Goal: Transaction & Acquisition: Purchase product/service

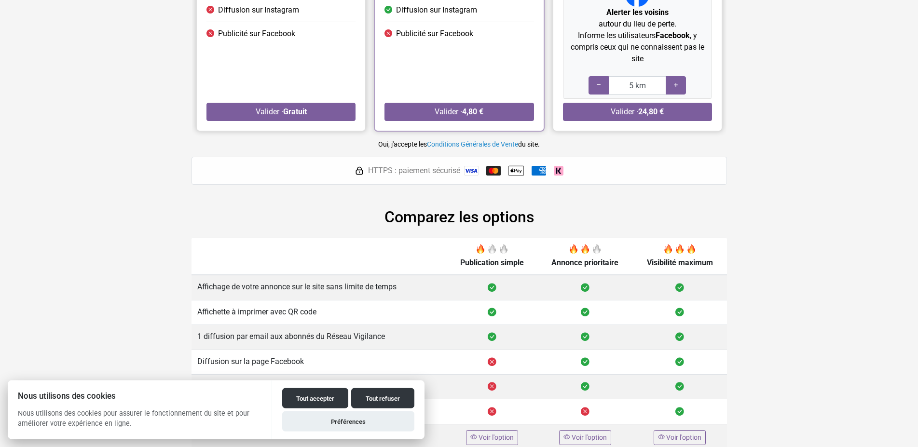
scroll to position [265, 0]
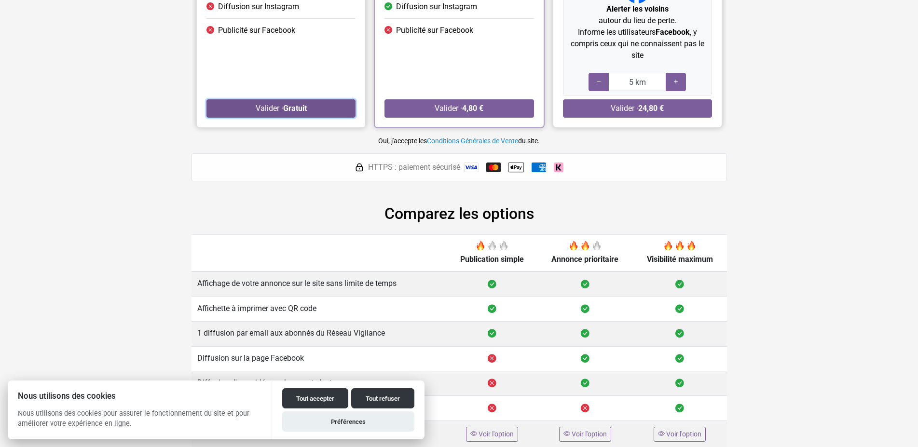
click at [276, 109] on button "Valider · Gratuit" at bounding box center [280, 108] width 149 height 18
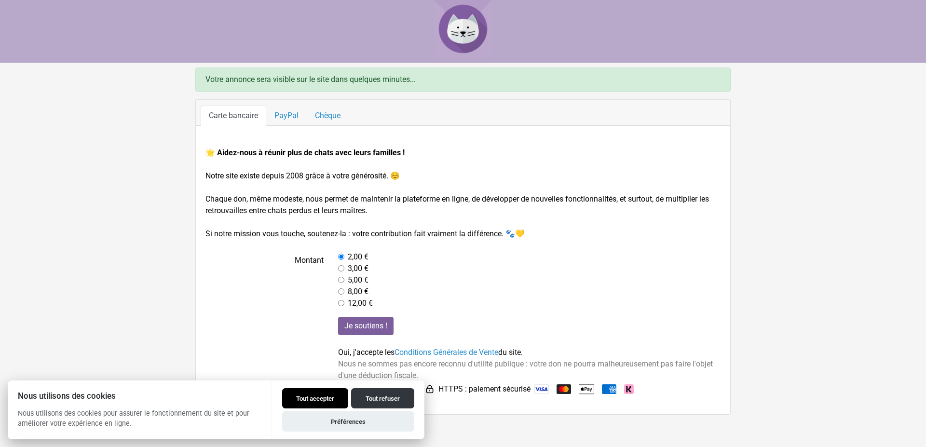
click at [326, 396] on button "Tout accepter" at bounding box center [315, 398] width 66 height 20
checkbox input "true"
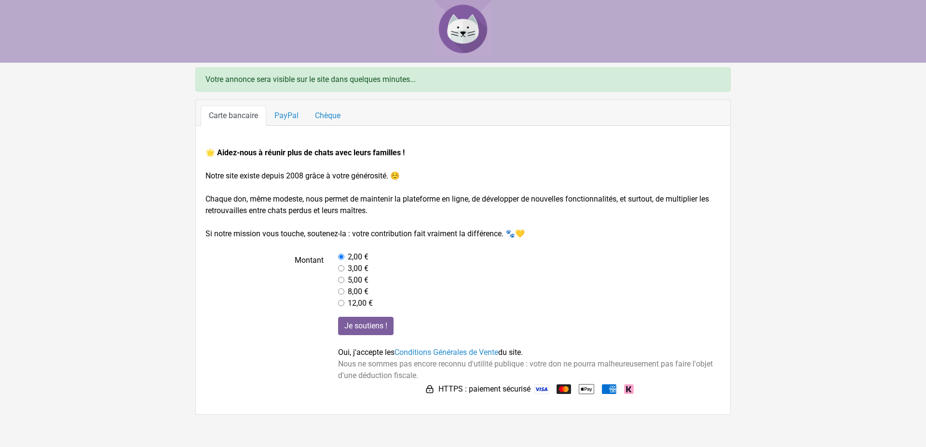
click at [342, 303] on input "radio" at bounding box center [341, 303] width 6 height 6
radio input "true"
click at [379, 328] on input "Je soutiens !" at bounding box center [365, 326] width 55 height 18
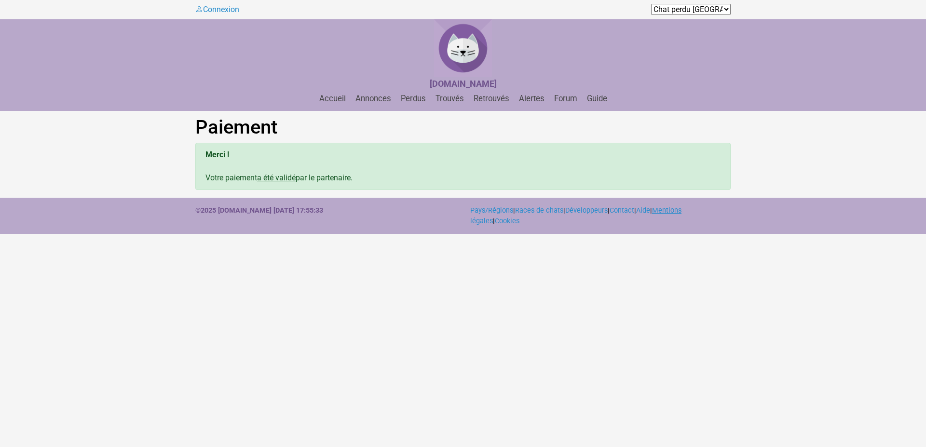
click at [682, 207] on link "Mentions légales" at bounding box center [575, 215] width 211 height 19
